Goal: Transaction & Acquisition: Purchase product/service

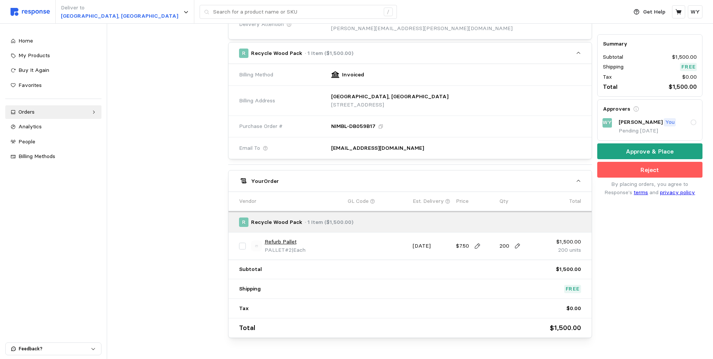
scroll to position [226, 0]
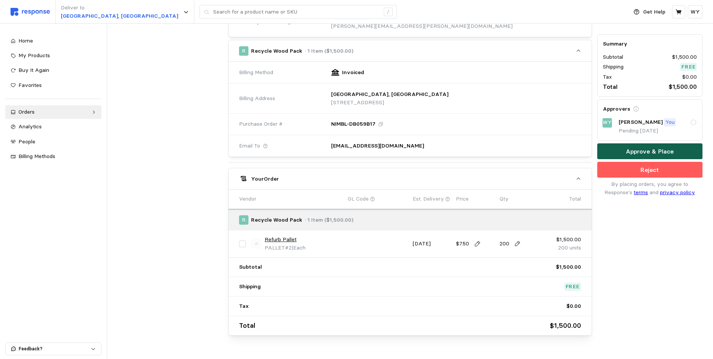
click at [646, 149] on p "Approve & Place" at bounding box center [650, 151] width 48 height 9
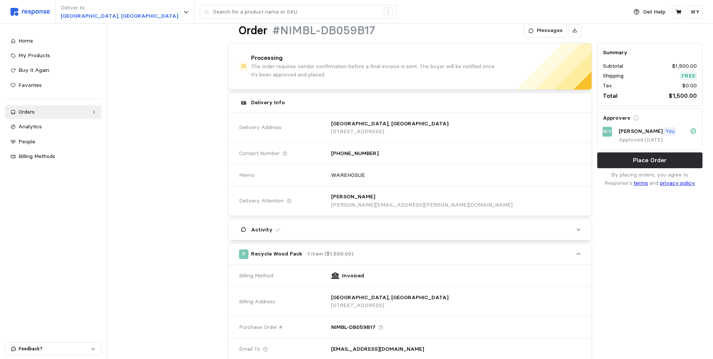
scroll to position [0, 0]
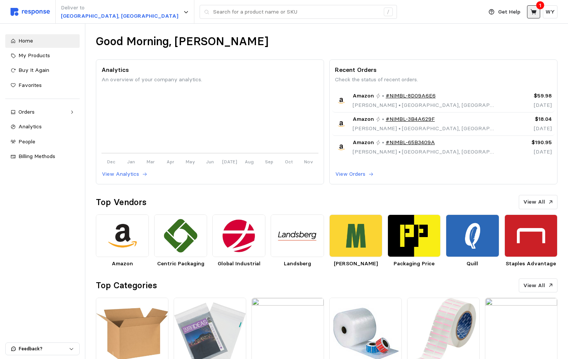
click at [533, 9] on icon at bounding box center [534, 12] width 7 height 7
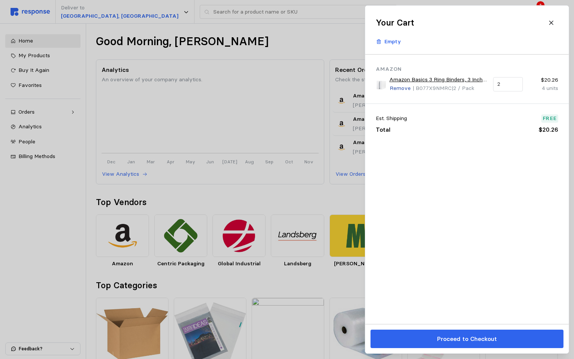
click at [407, 85] on p "Remove" at bounding box center [400, 88] width 21 height 8
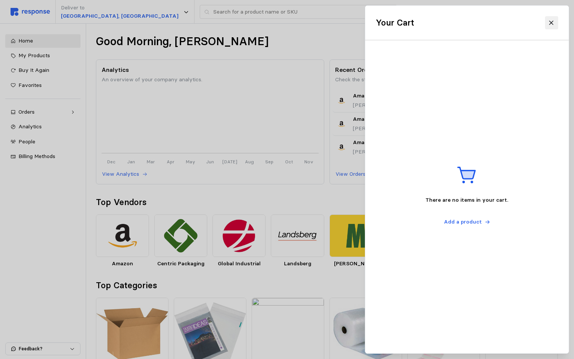
click at [553, 22] on icon at bounding box center [551, 23] width 7 height 7
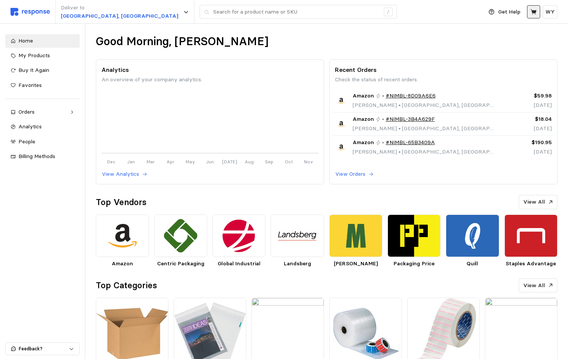
click at [535, 10] on icon at bounding box center [534, 12] width 7 height 7
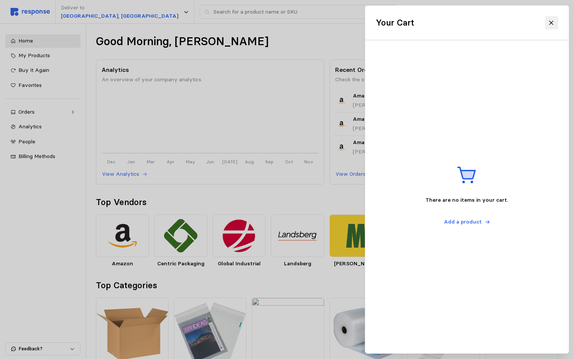
click at [552, 21] on icon at bounding box center [551, 23] width 7 height 7
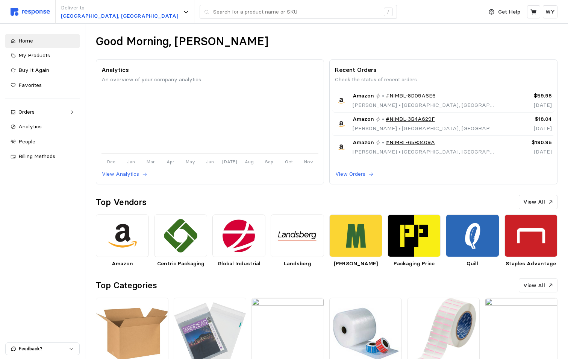
click at [411, 17] on div "Deliver to Salt Lake City, UT /" at bounding box center [245, 12] width 469 height 24
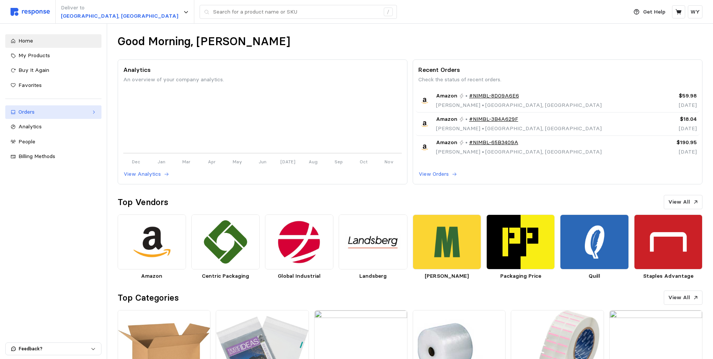
click at [93, 110] on icon at bounding box center [93, 111] width 5 height 5
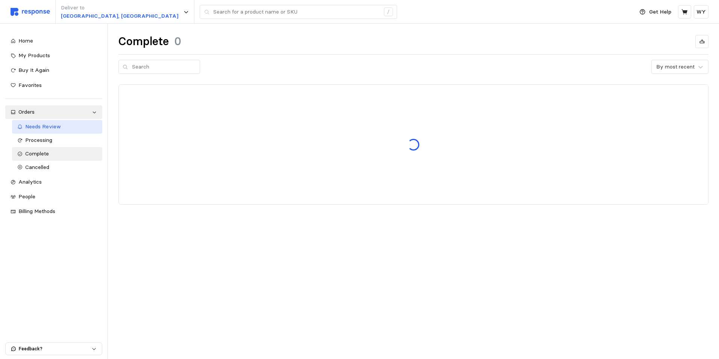
click at [44, 126] on span "Needs Review" at bounding box center [43, 126] width 36 height 7
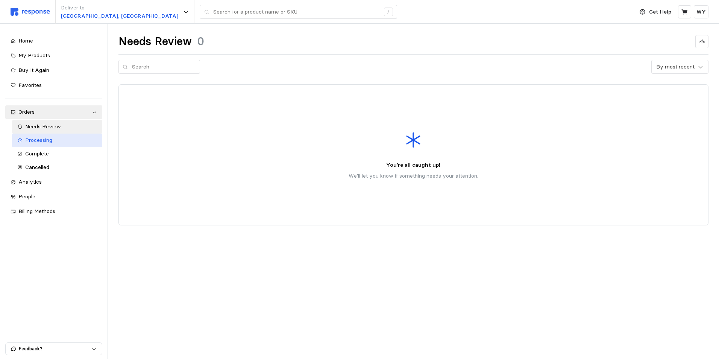
click at [43, 146] on link "Processing" at bounding box center [57, 141] width 90 height 14
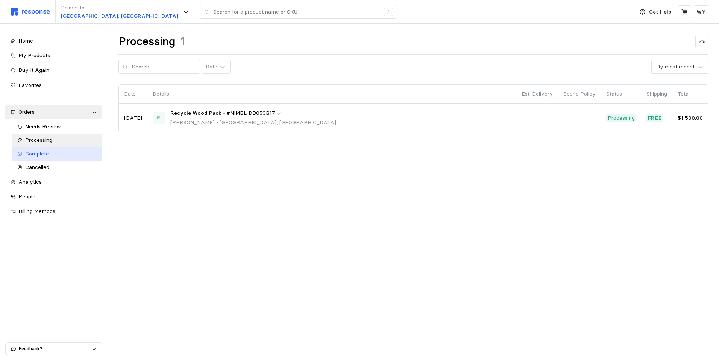
click at [39, 152] on span "Complete" at bounding box center [37, 153] width 24 height 7
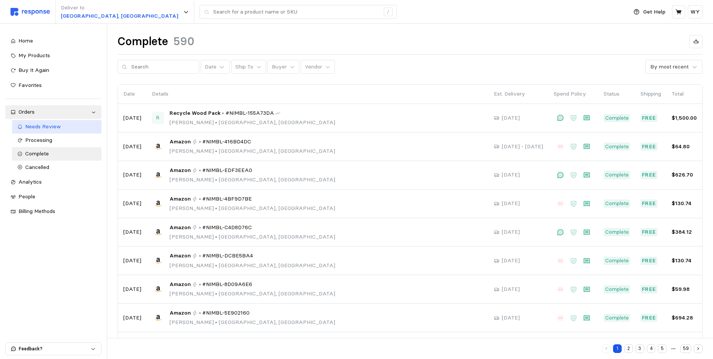
click at [39, 125] on span "Needs Review" at bounding box center [43, 126] width 36 height 7
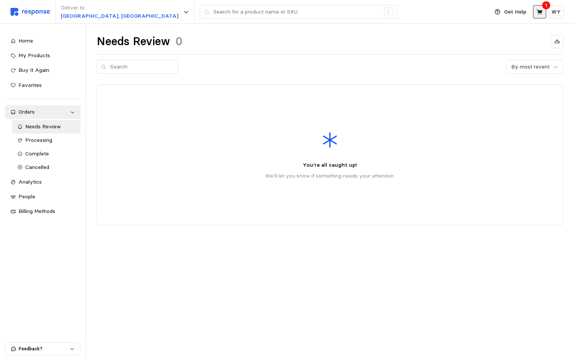
click at [539, 15] on icon at bounding box center [539, 12] width 7 height 7
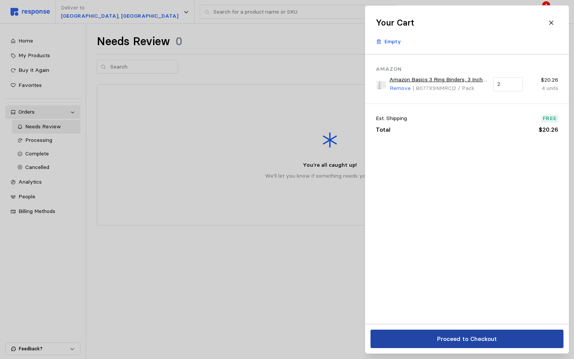
click at [454, 340] on p "Proceed to Checkout" at bounding box center [467, 338] width 60 height 9
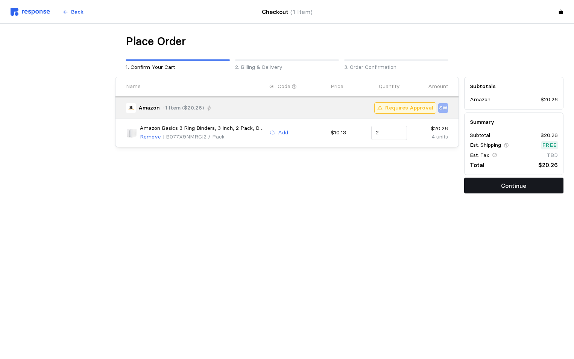
click at [504, 187] on p "Continue" at bounding box center [513, 185] width 25 height 9
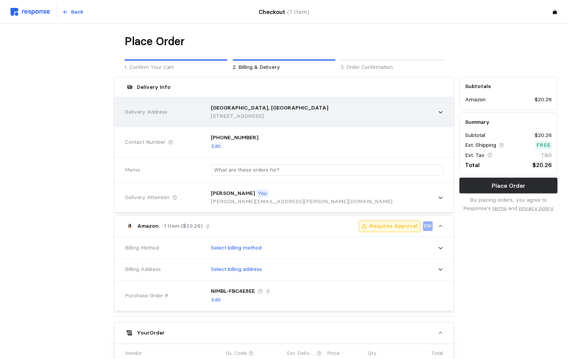
click at [238, 109] on p "[GEOGRAPHIC_DATA], [GEOGRAPHIC_DATA]" at bounding box center [269, 108] width 117 height 8
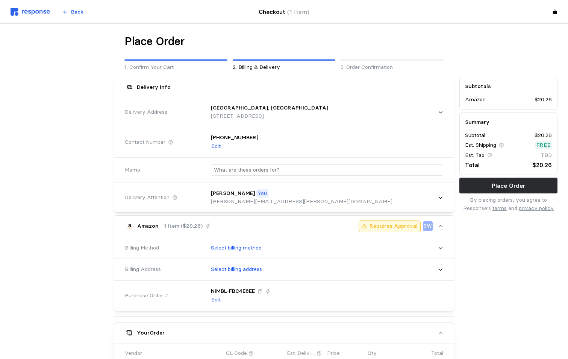
click at [70, 111] on div at bounding box center [59, 283] width 103 height 418
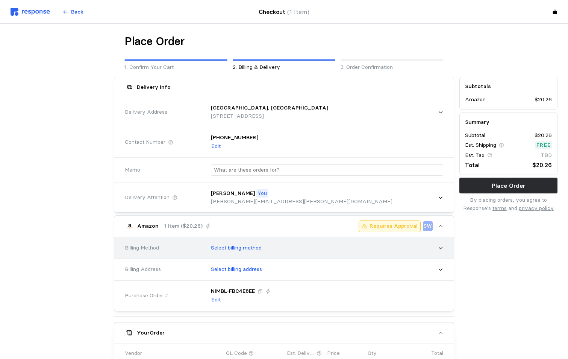
click at [246, 245] on p "Select billing method" at bounding box center [236, 248] width 51 height 8
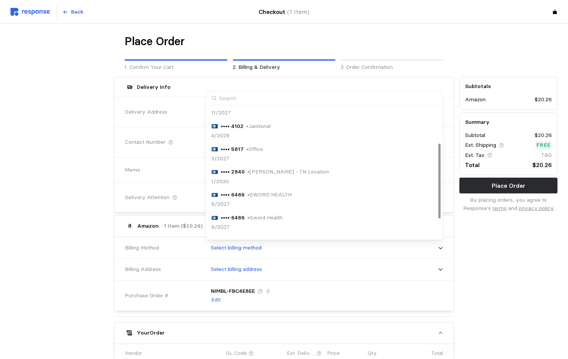
scroll to position [97, 0]
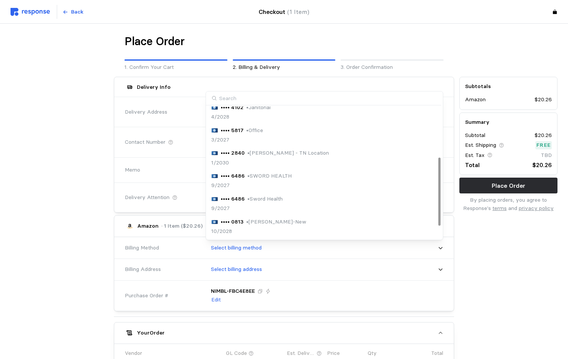
click at [255, 219] on p "• Walter-New" at bounding box center [276, 222] width 60 height 8
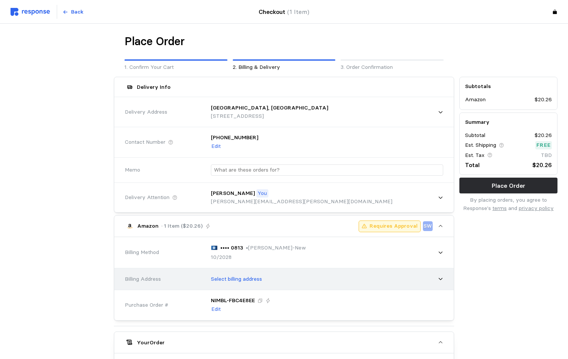
click at [246, 281] on p "Select billing address" at bounding box center [236, 279] width 51 height 8
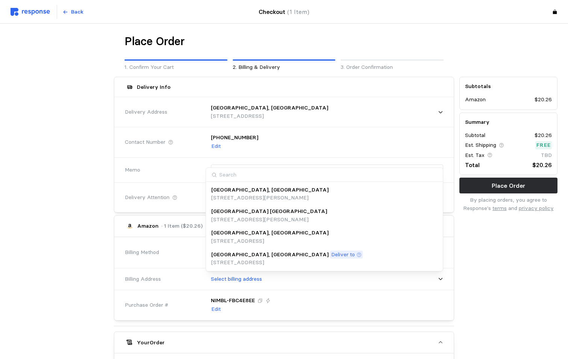
click at [245, 265] on p "[STREET_ADDRESS]" at bounding box center [287, 262] width 152 height 8
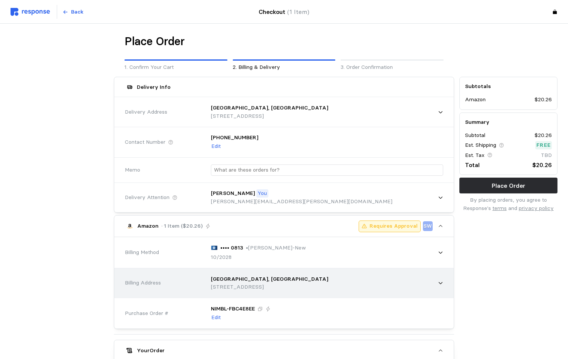
click at [249, 283] on p "[STREET_ADDRESS]" at bounding box center [269, 287] width 117 height 8
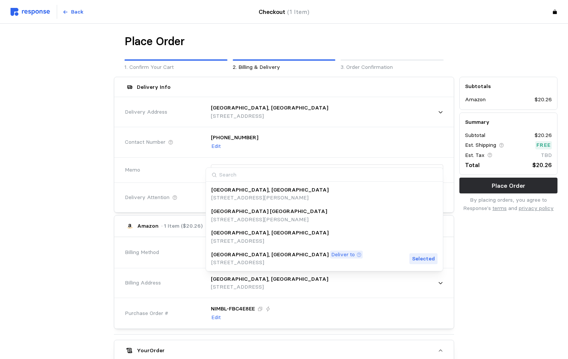
click at [39, 281] on div at bounding box center [59, 292] width 103 height 436
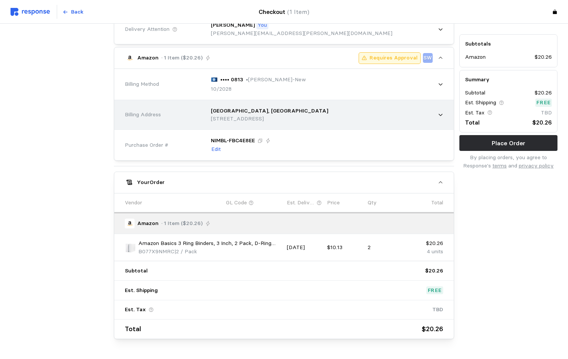
scroll to position [190, 0]
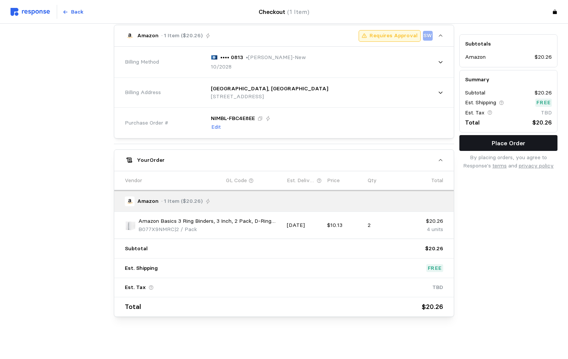
click at [506, 144] on p "Place Order" at bounding box center [508, 142] width 33 height 9
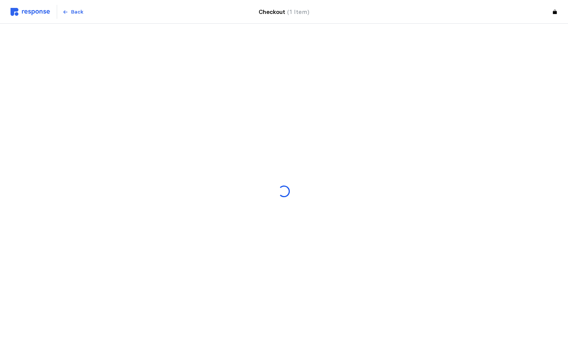
scroll to position [0, 0]
